Goal: Information Seeking & Learning: Learn about a topic

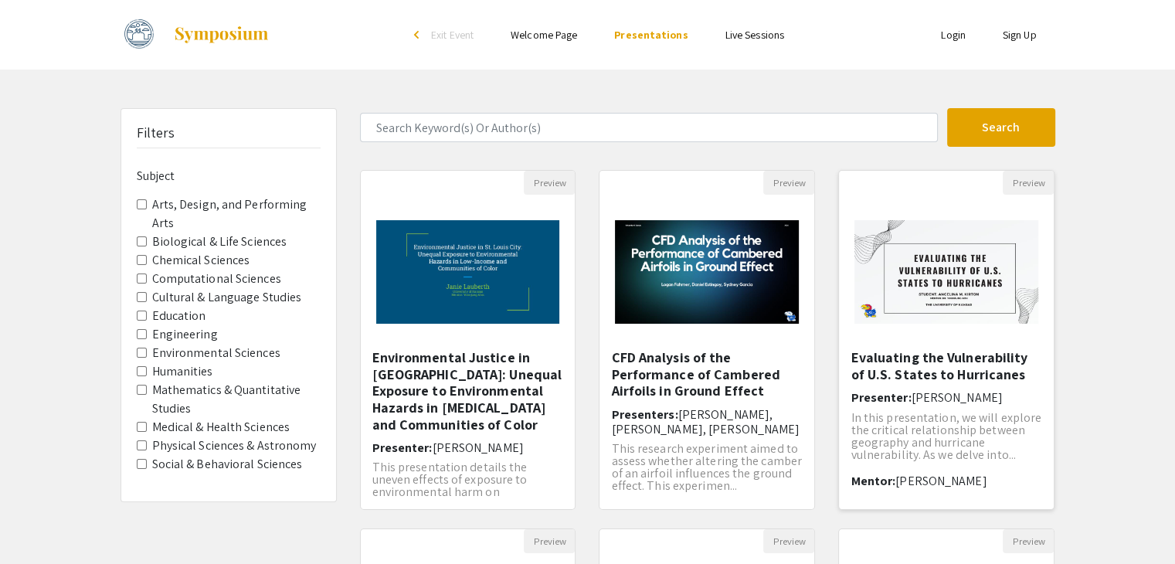
click at [914, 376] on h5 "Evaluating the Vulnerability of U.S. States to Hurricanes" at bounding box center [946, 365] width 192 height 33
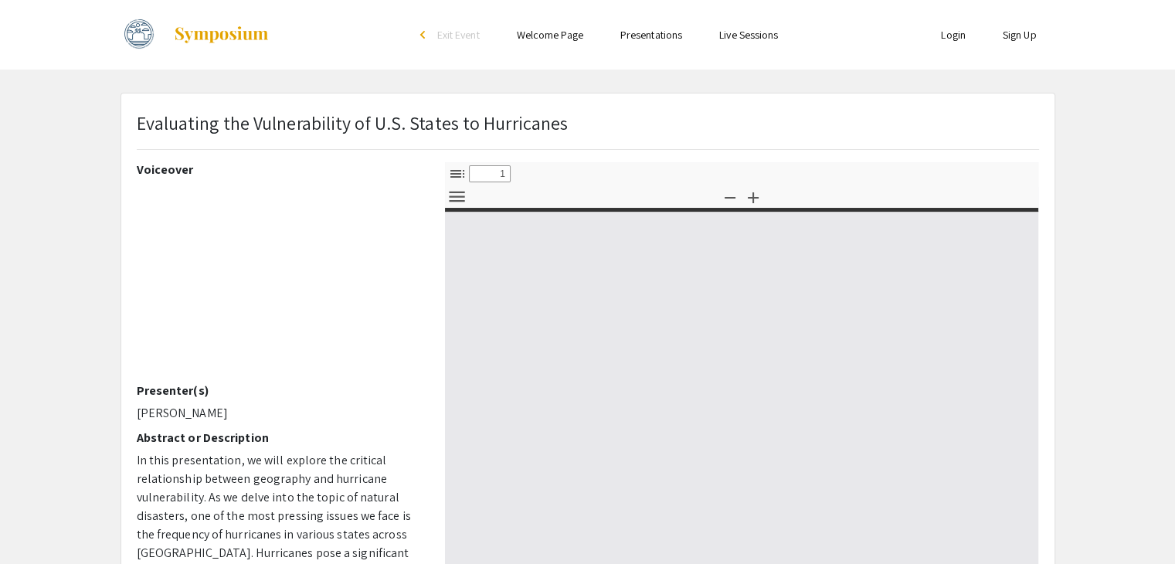
select select "custom"
type input "0"
select select "custom"
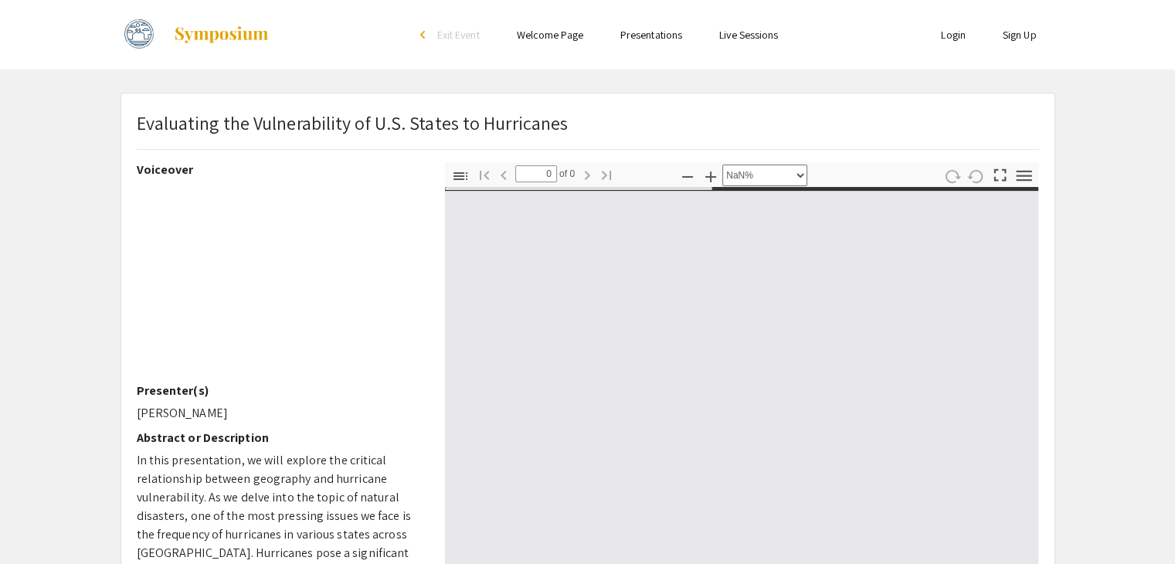
type input "1"
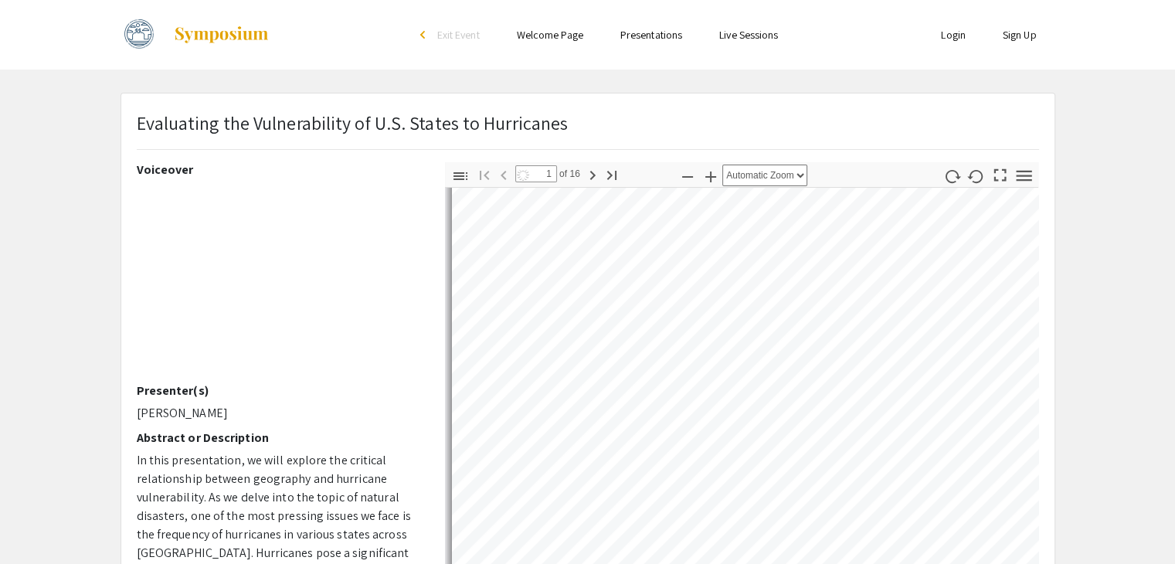
select select "auto"
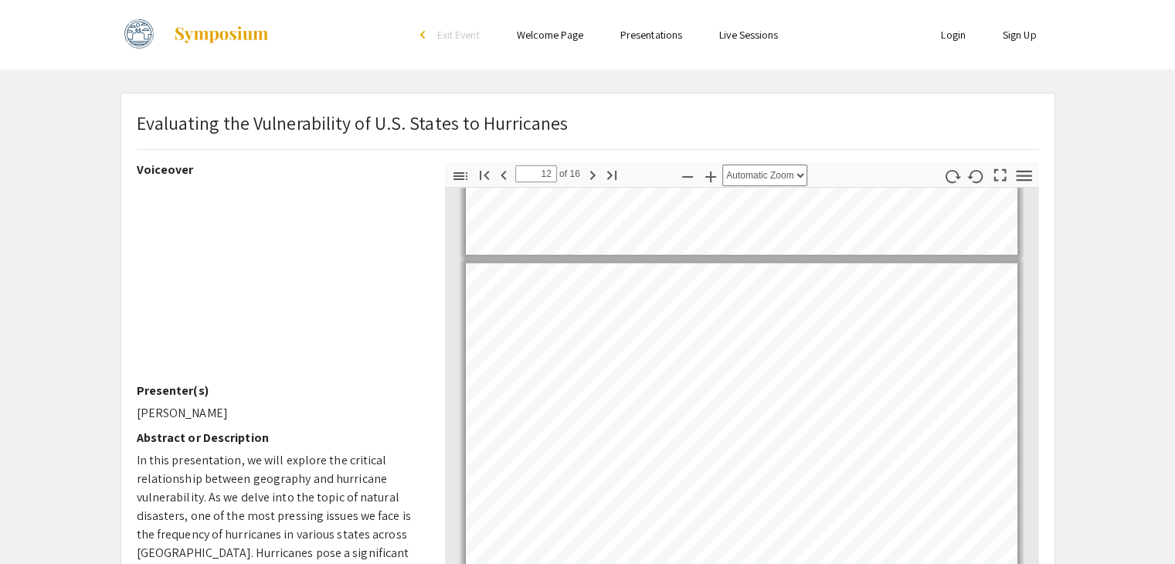
type input "13"
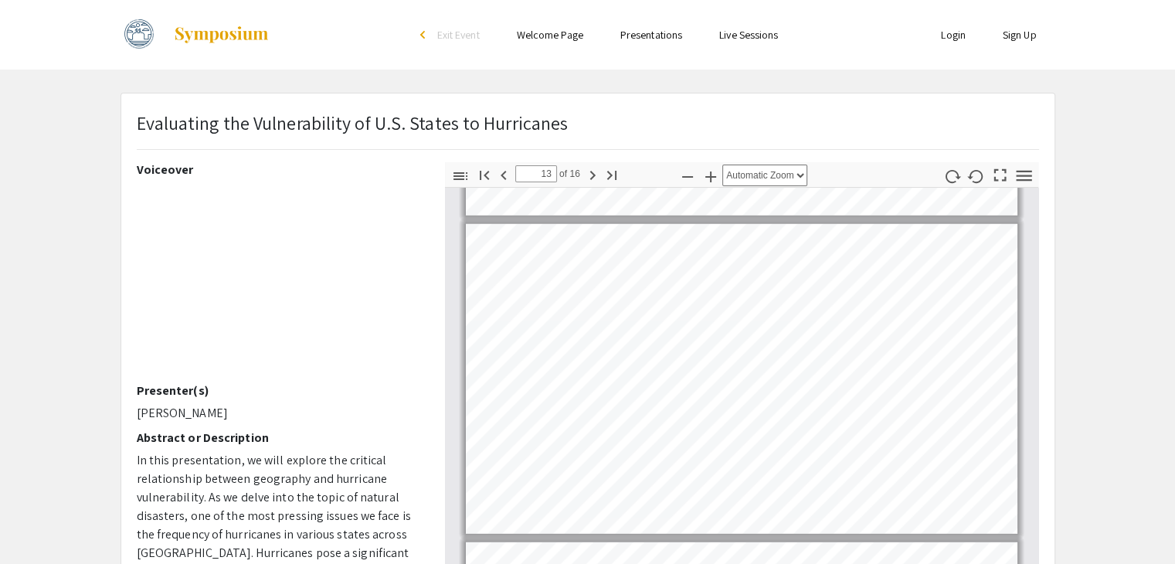
scroll to position [3819, 0]
